Goal: Entertainment & Leisure: Consume media (video, audio)

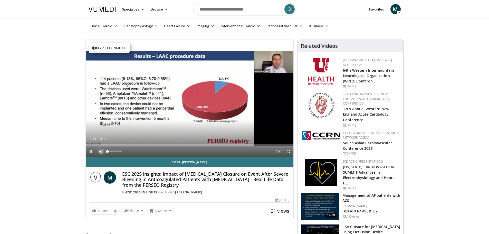
click at [101, 151] on span "Video Player" at bounding box center [101, 151] width 10 height 10
drag, startPoint x: 90, startPoint y: 151, endPoint x: 59, endPoint y: 154, distance: 30.9
click at [89, 152] on span "Video Player" at bounding box center [91, 151] width 10 height 10
click at [90, 152] on span "Video Player" at bounding box center [91, 151] width 10 height 10
drag, startPoint x: 91, startPoint y: 154, endPoint x: 85, endPoint y: 154, distance: 5.9
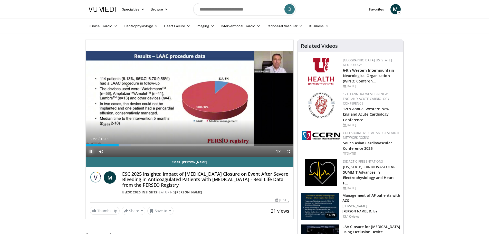
click at [89, 154] on span "Video Player" at bounding box center [91, 151] width 10 height 10
click at [91, 151] on span "Video Player" at bounding box center [91, 151] width 10 height 10
drag, startPoint x: 89, startPoint y: 151, endPoint x: 68, endPoint y: 159, distance: 23.0
click at [88, 152] on span "Video Player" at bounding box center [91, 151] width 10 height 10
click at [90, 152] on span "Video Player" at bounding box center [91, 151] width 10 height 10
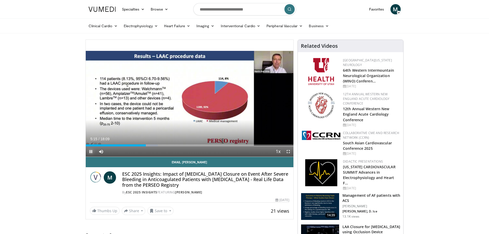
click at [90, 151] on span "Video Player" at bounding box center [91, 151] width 10 height 10
click at [91, 150] on span "Video Player" at bounding box center [91, 151] width 10 height 10
click at [92, 151] on span "Video Player" at bounding box center [91, 151] width 10 height 10
click at [91, 151] on span "Video Player" at bounding box center [91, 151] width 10 height 10
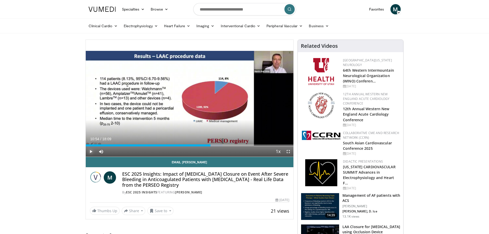
click at [89, 151] on span "Video Player" at bounding box center [91, 151] width 10 height 10
drag, startPoint x: 90, startPoint y: 150, endPoint x: 87, endPoint y: 150, distance: 3.1
click at [90, 150] on span "Video Player" at bounding box center [91, 151] width 10 height 10
click at [99, 150] on span "Video Player" at bounding box center [101, 151] width 10 height 10
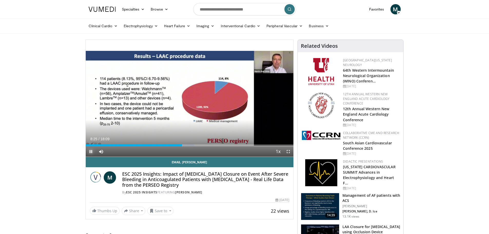
click at [91, 151] on span "Video Player" at bounding box center [91, 151] width 10 height 10
